Goal: Task Accomplishment & Management: Use online tool/utility

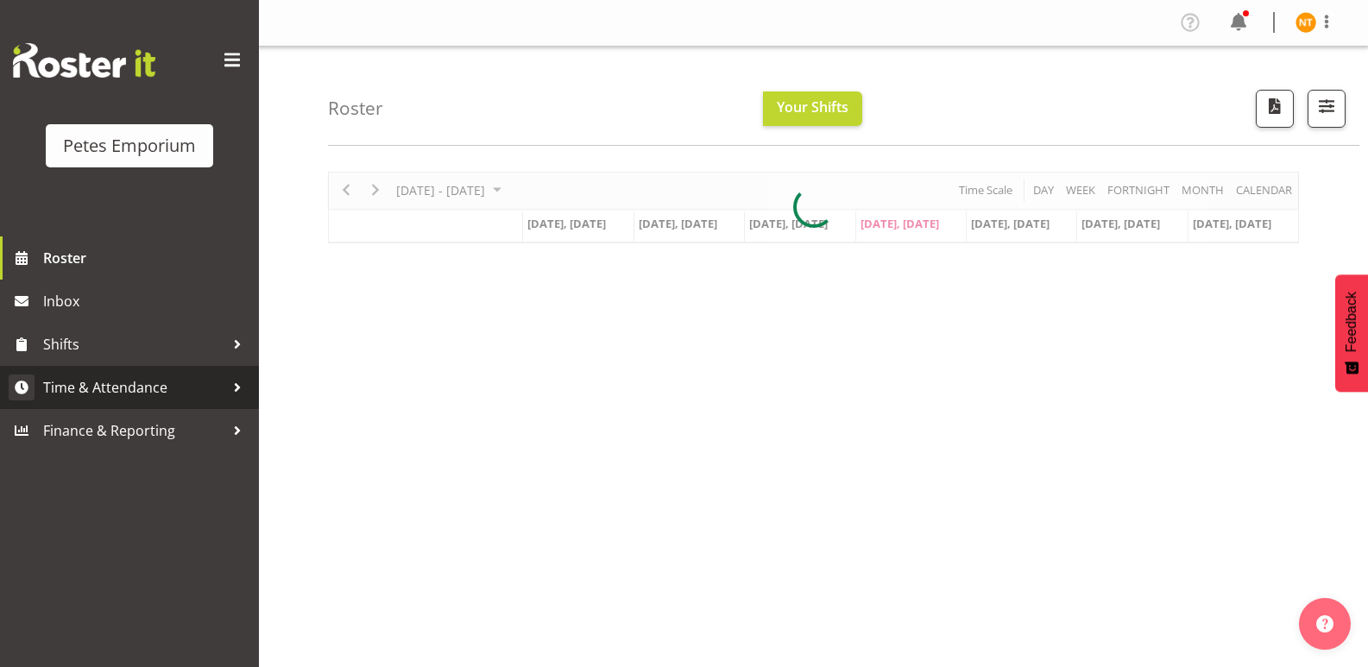
click at [99, 375] on span "Time & Attendance" at bounding box center [133, 388] width 181 height 26
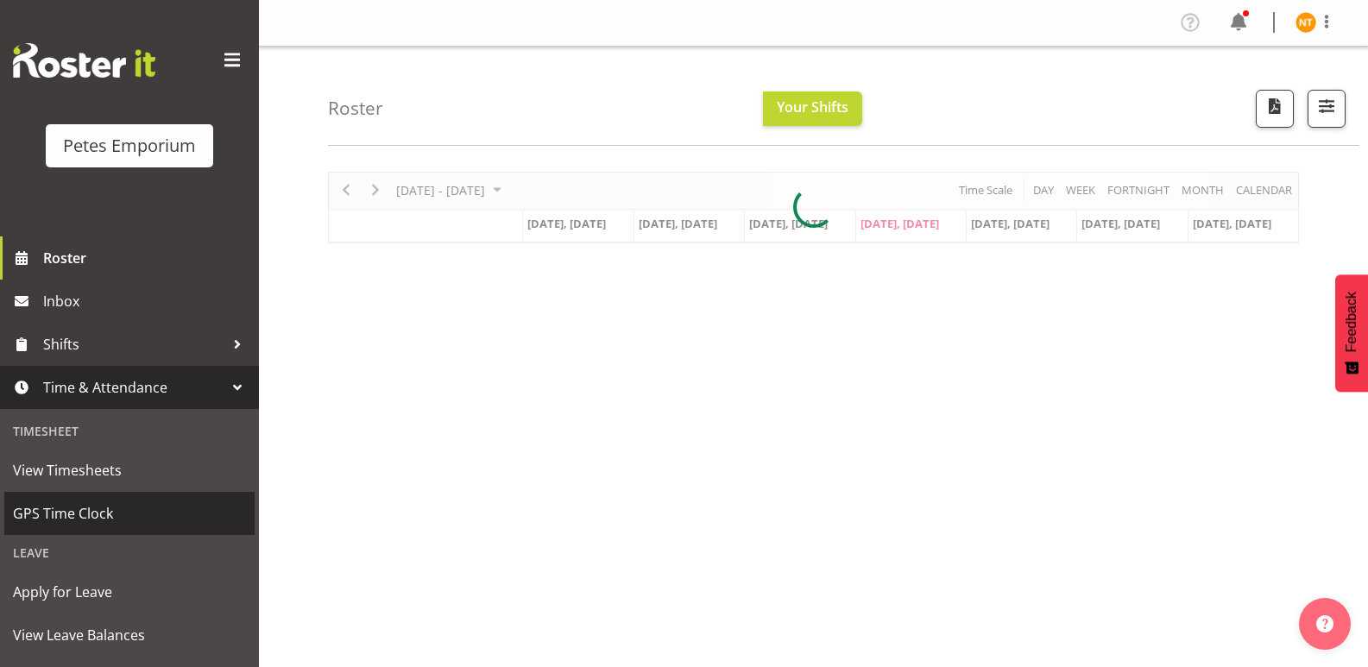
click at [57, 504] on span "GPS Time Clock" at bounding box center [129, 513] width 233 height 26
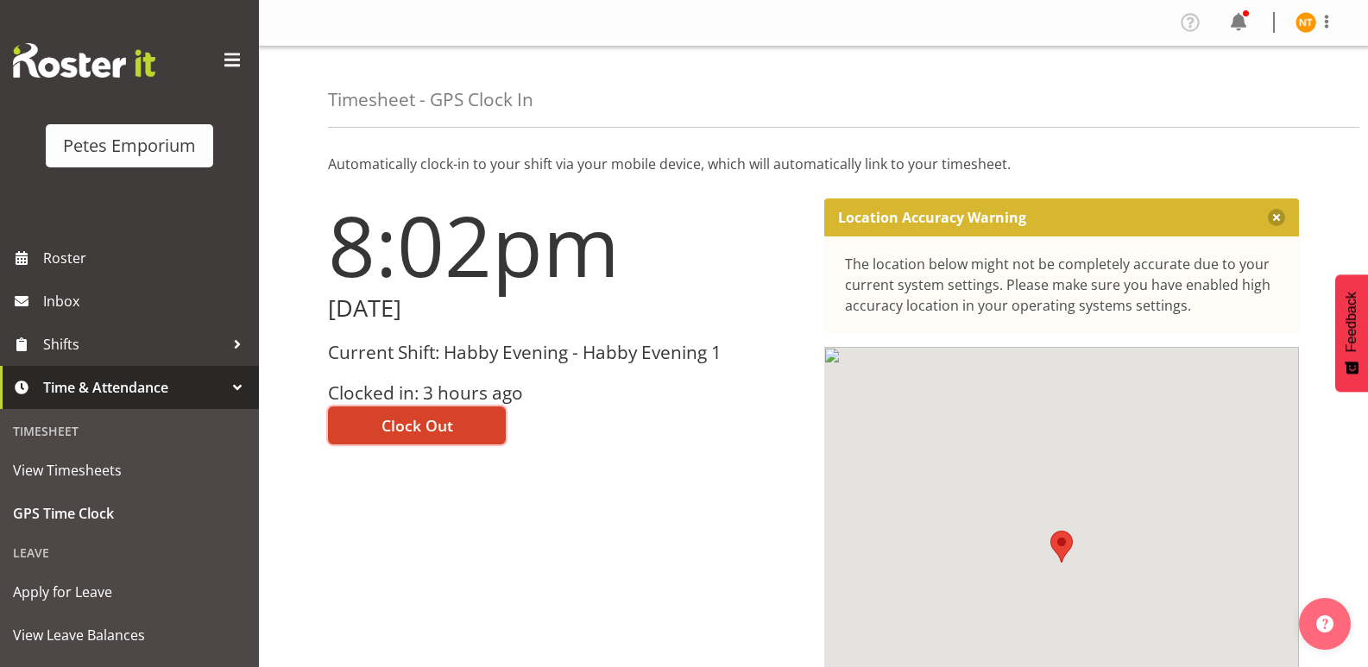
click at [408, 425] on span "Clock Out" at bounding box center [417, 425] width 72 height 22
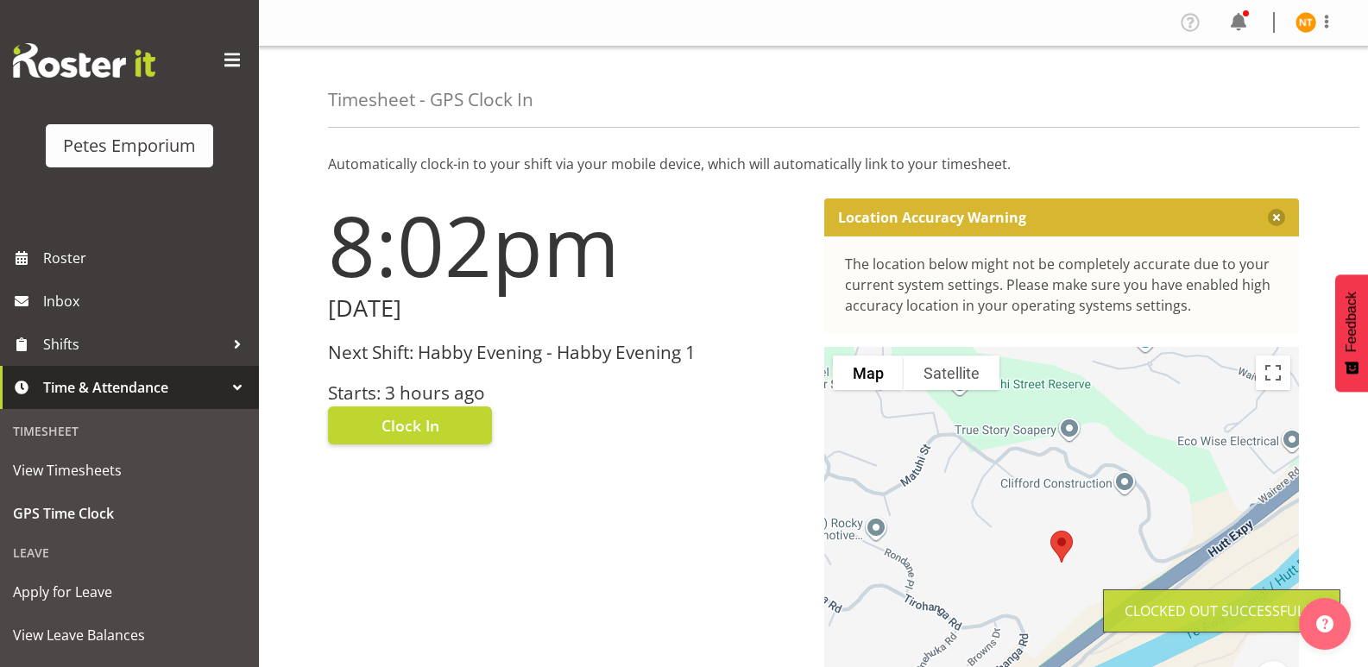
click at [1296, 16] on img at bounding box center [1305, 22] width 21 height 21
click at [1222, 85] on link "Log Out" at bounding box center [1254, 90] width 166 height 31
